Goal: Task Accomplishment & Management: Manage account settings

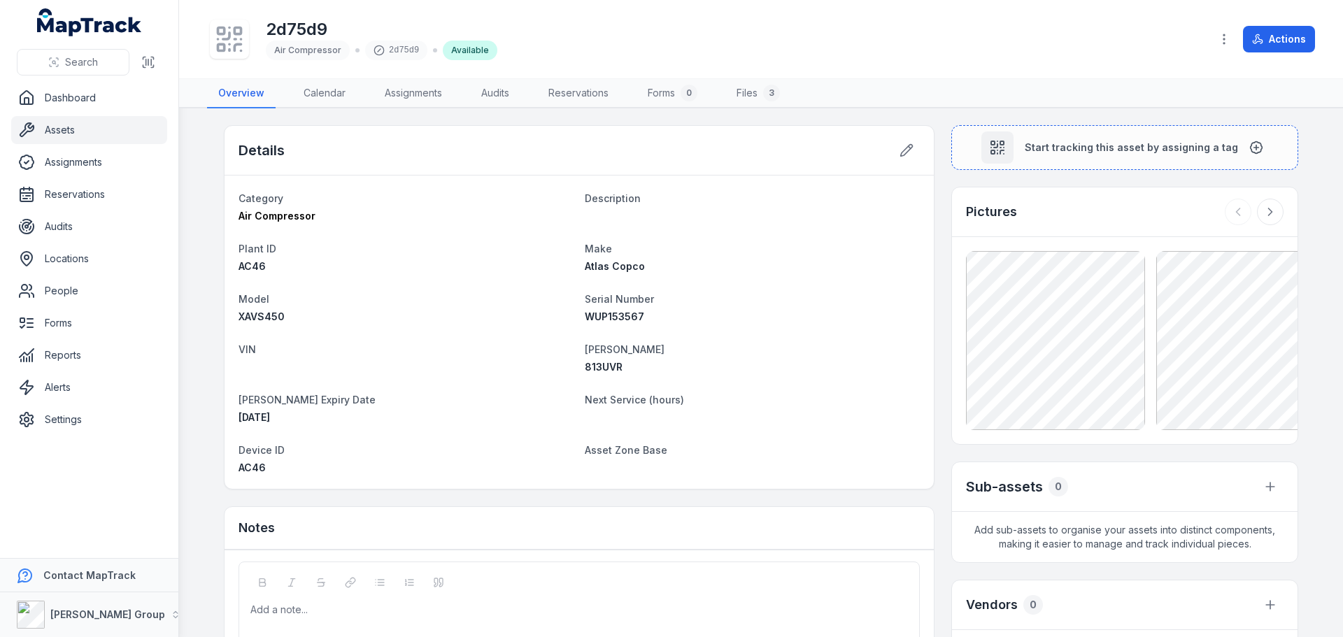
click at [62, 129] on link "Assets" at bounding box center [89, 130] width 156 height 28
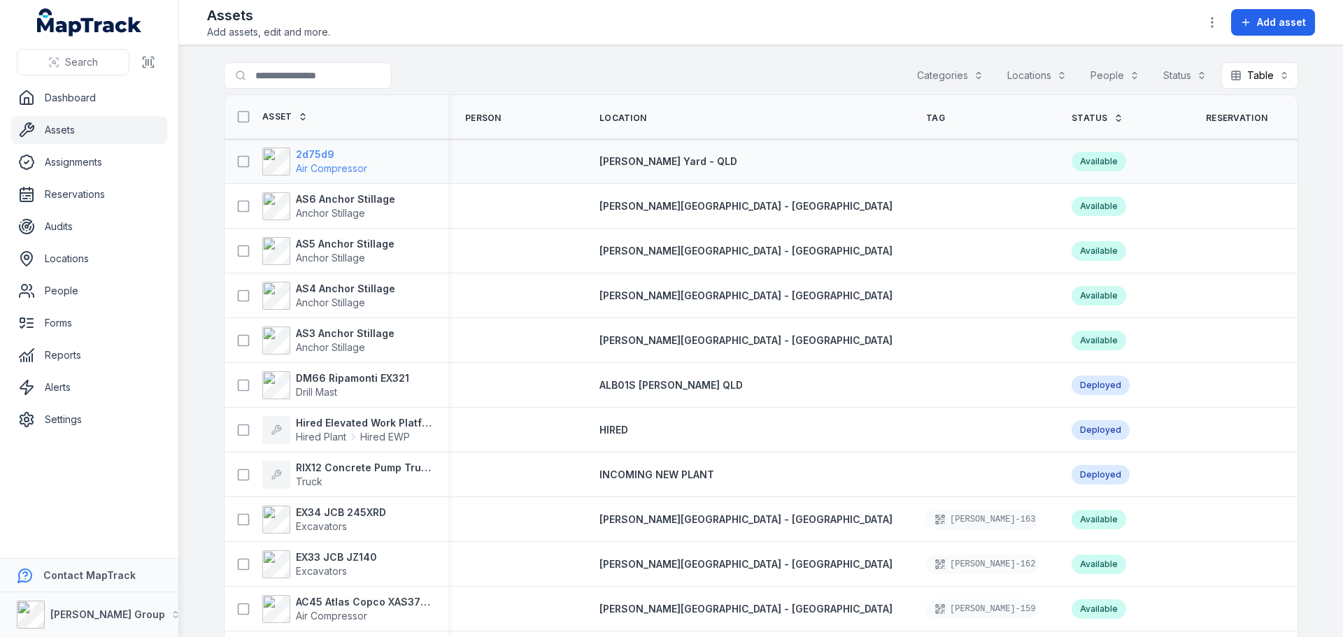
click at [318, 155] on strong "2d75d9" at bounding box center [331, 155] width 71 height 14
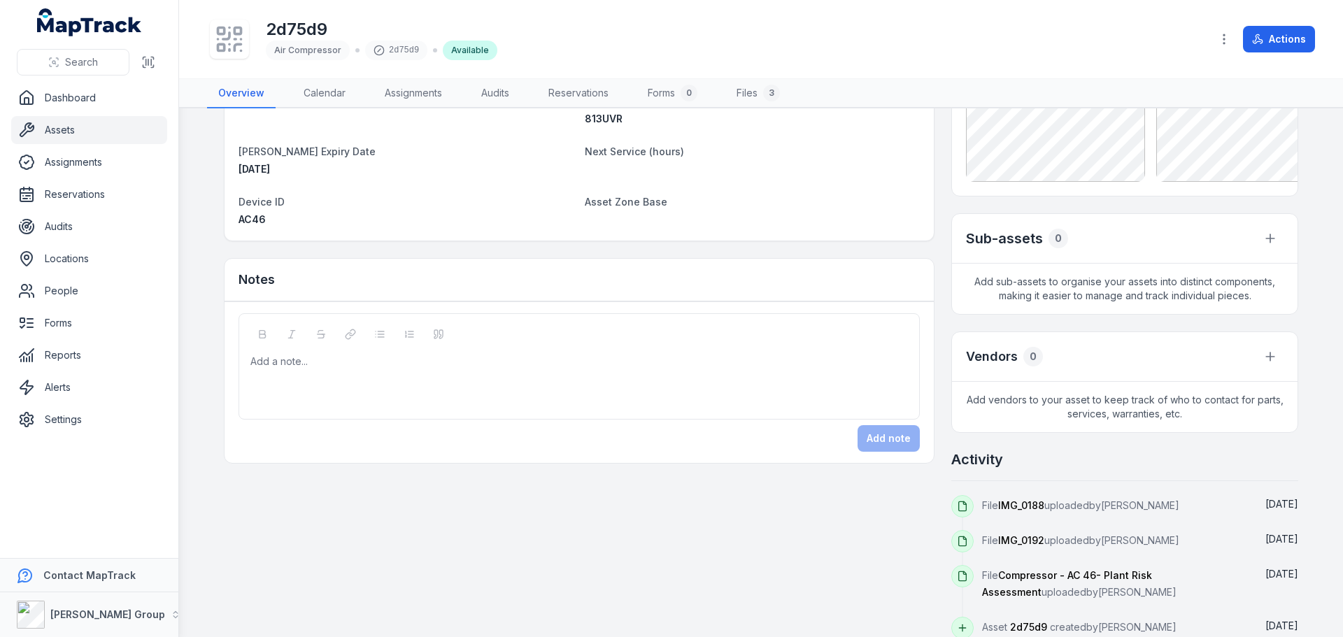
scroll to position [267, 0]
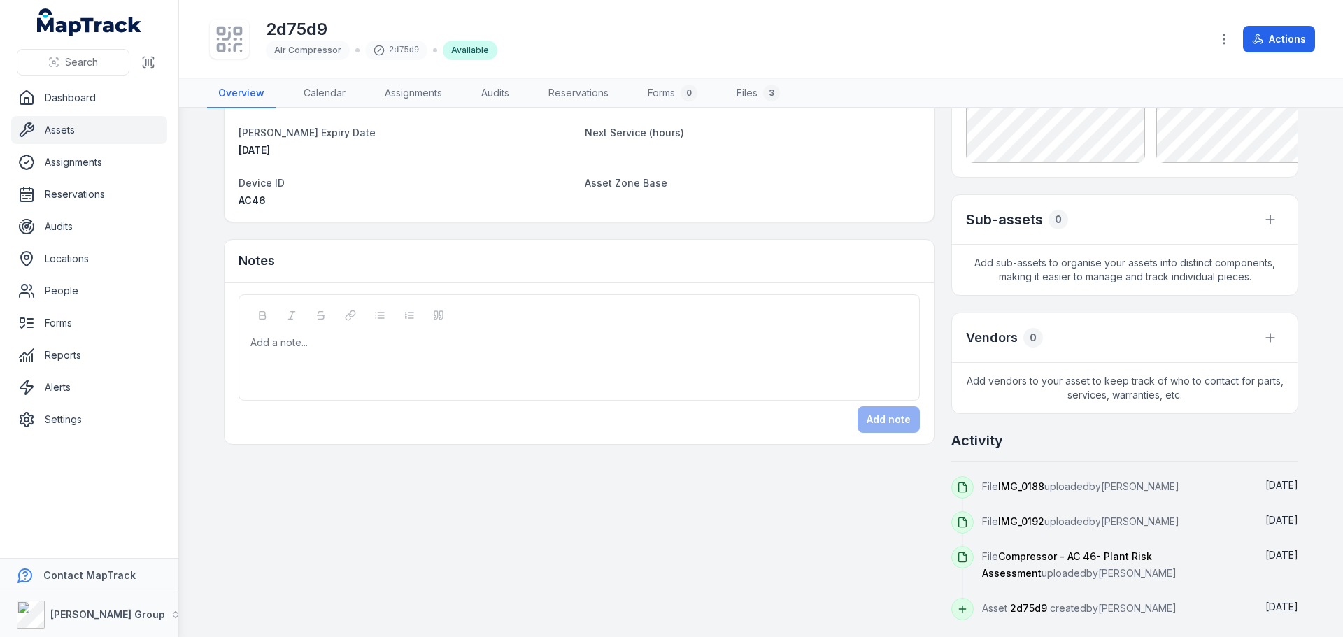
click at [959, 614] on icon at bounding box center [962, 609] width 11 height 11
drag, startPoint x: 1012, startPoint y: 609, endPoint x: 1024, endPoint y: 610, distance: 11.3
click at [1015, 609] on span "2d75d9" at bounding box center [1028, 608] width 37 height 12
click at [1059, 611] on span "Asset 2d75d9 created by [PERSON_NAME]" at bounding box center [1079, 608] width 195 height 12
click at [1087, 611] on span "Asset 2d75d9 created by [PERSON_NAME]" at bounding box center [1079, 608] width 195 height 12
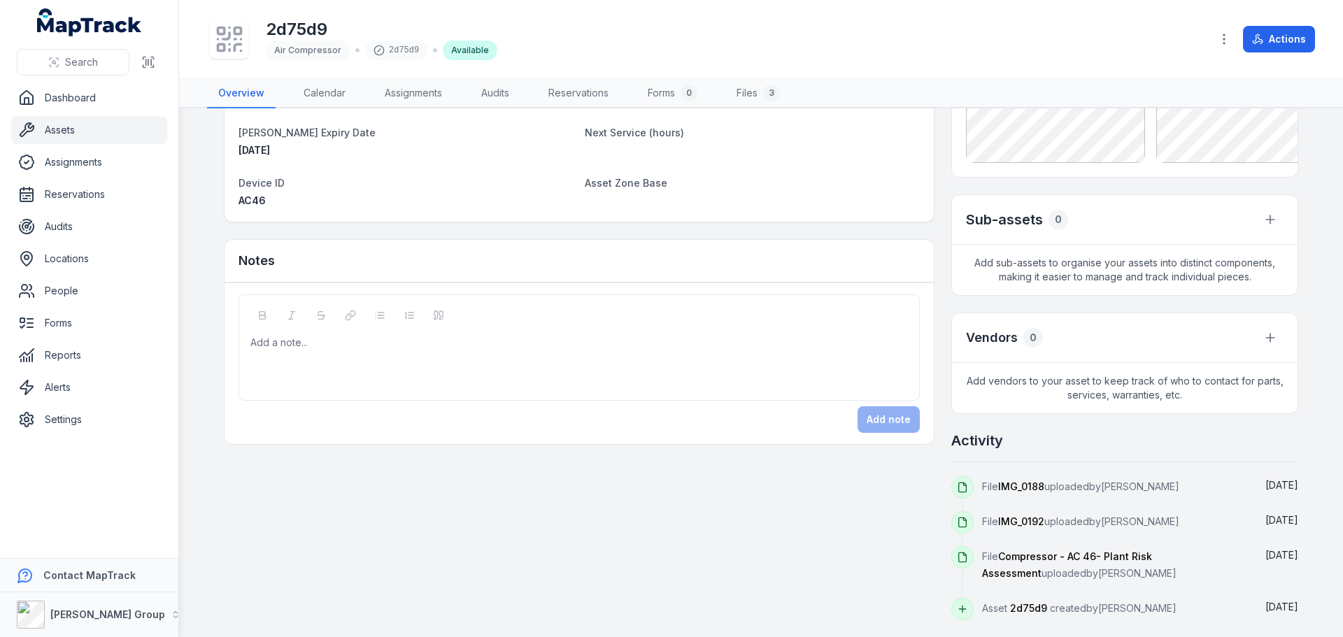
click at [1026, 608] on span "2d75d9" at bounding box center [1028, 608] width 37 height 12
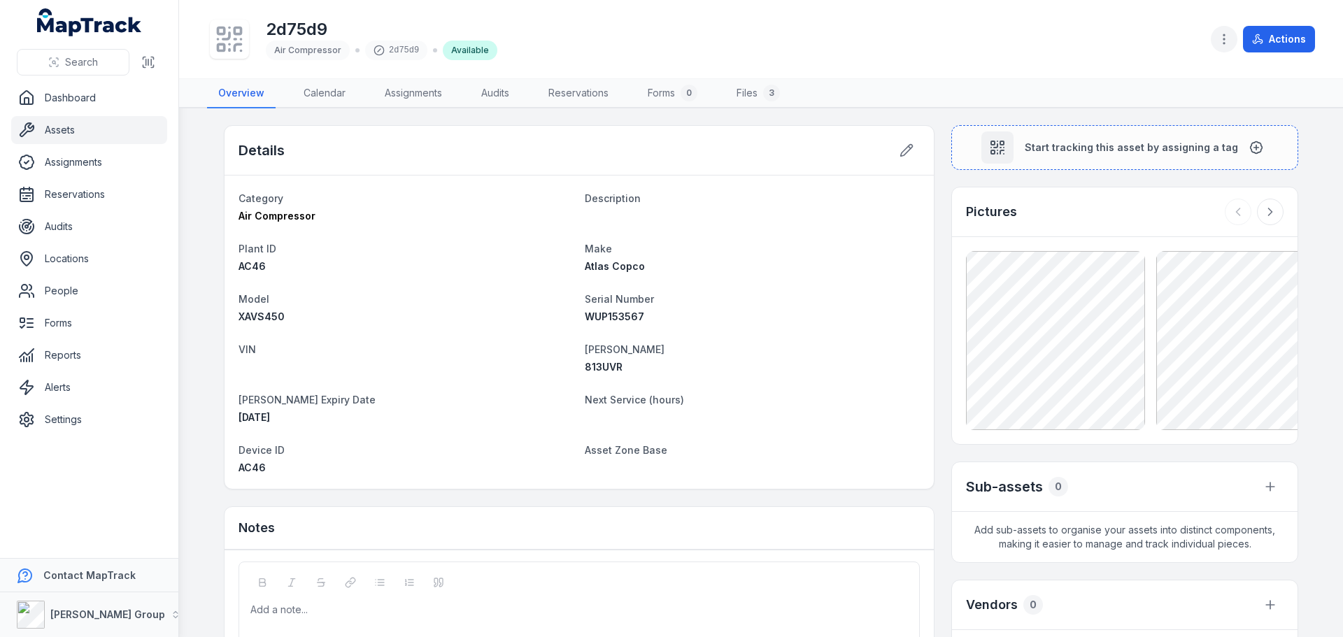
click at [1224, 40] on icon "button" at bounding box center [1224, 39] width 14 height 14
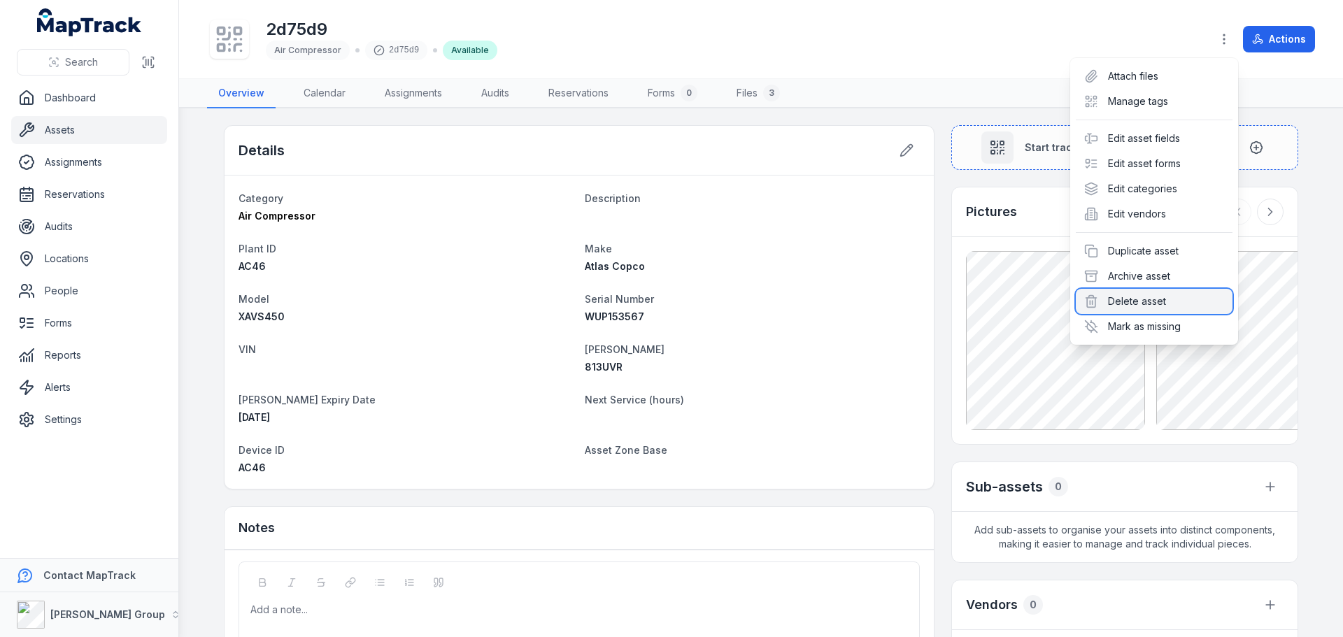
click at [1150, 298] on div "Delete asset" at bounding box center [1154, 301] width 157 height 25
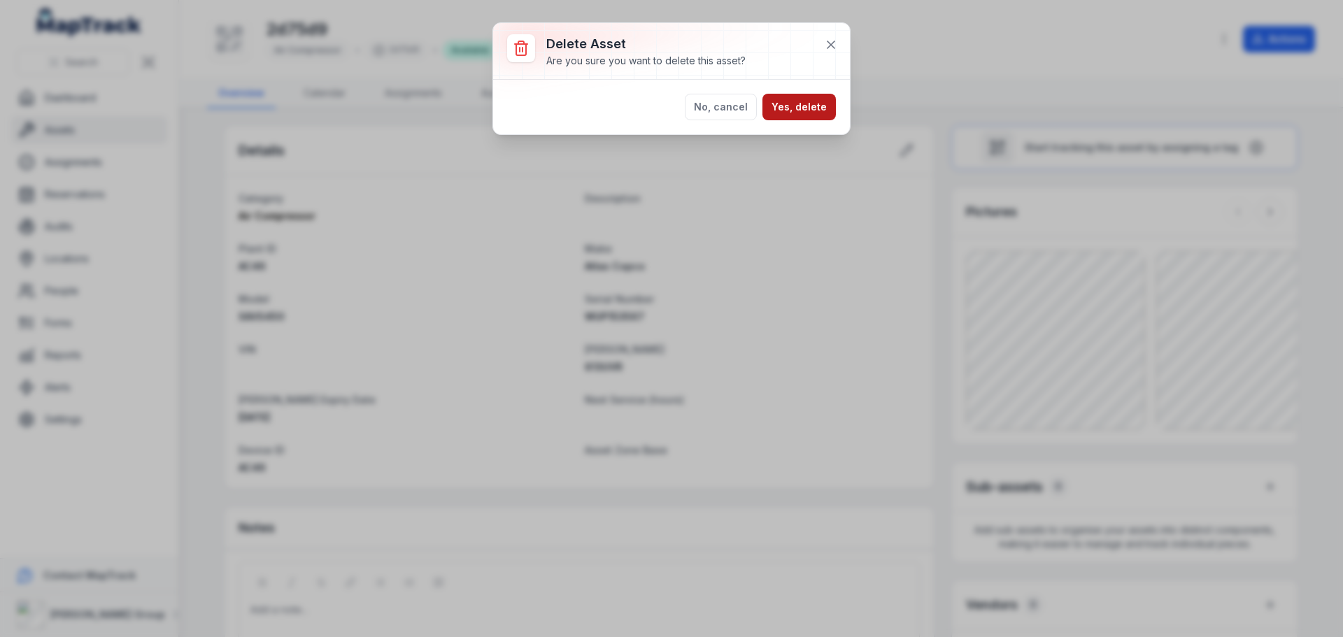
click at [803, 95] on button "Yes, delete" at bounding box center [799, 107] width 73 height 27
